Goal: Navigation & Orientation: Find specific page/section

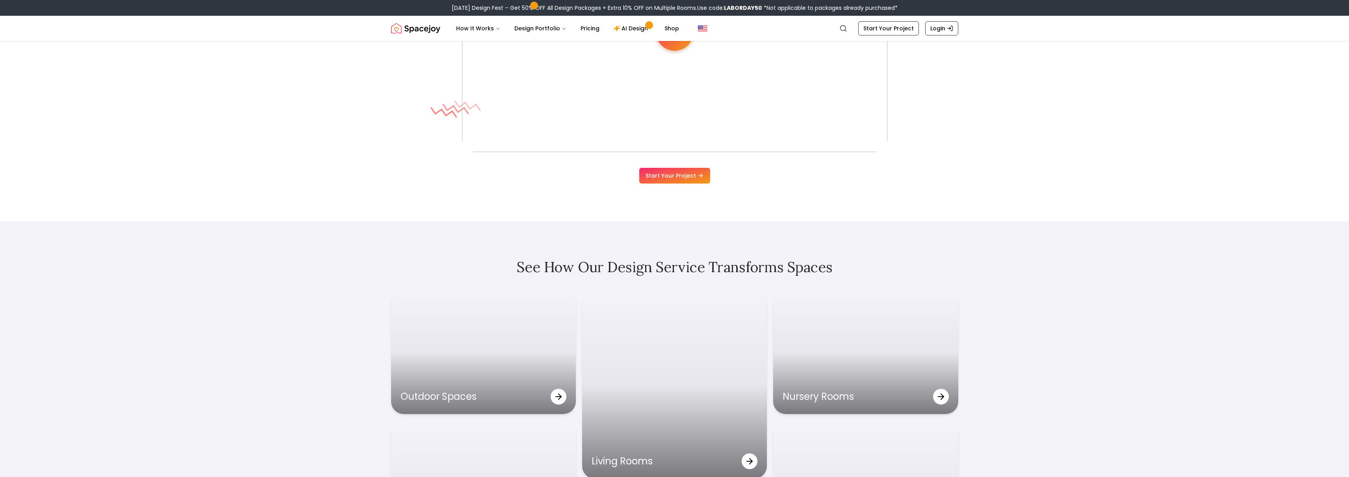
scroll to position [2670, 0]
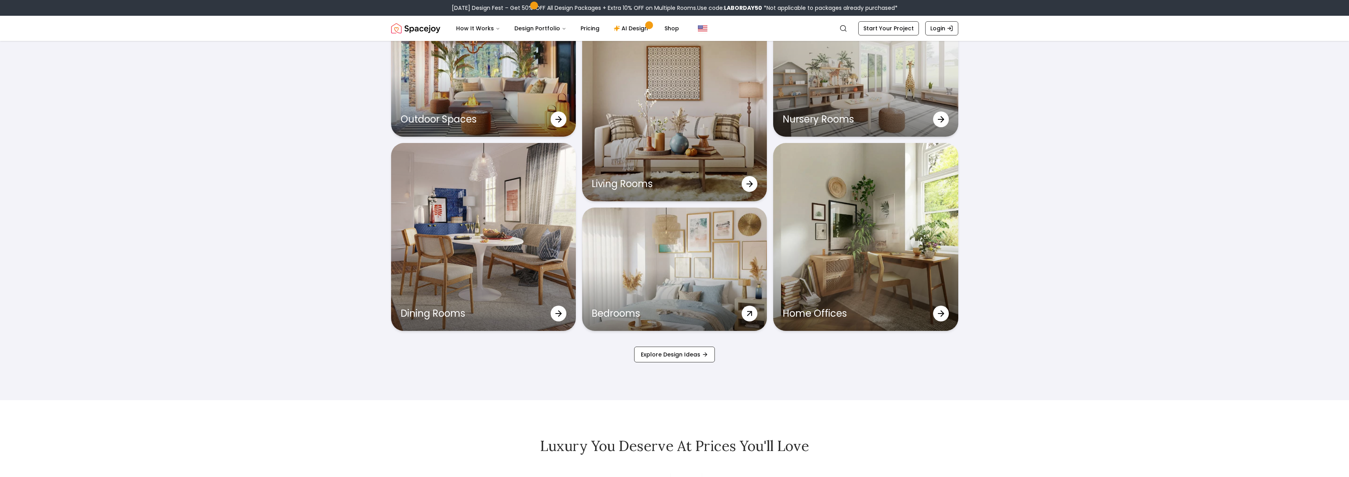
click at [697, 260] on div "Bedrooms" at bounding box center [674, 269] width 185 height 123
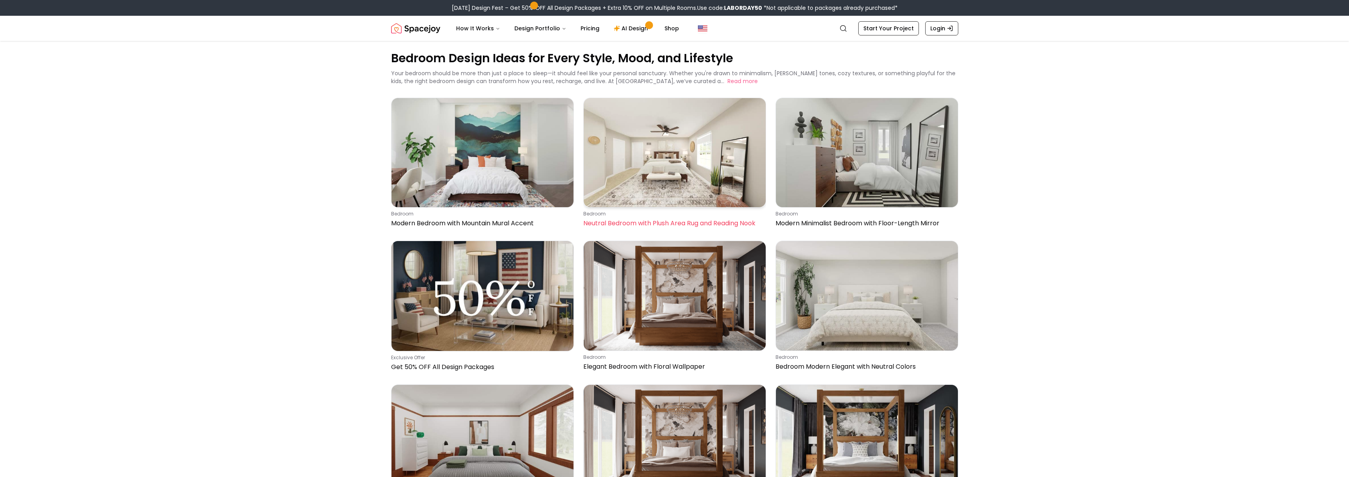
scroll to position [56, 0]
